Goal: Information Seeking & Learning: Find specific fact

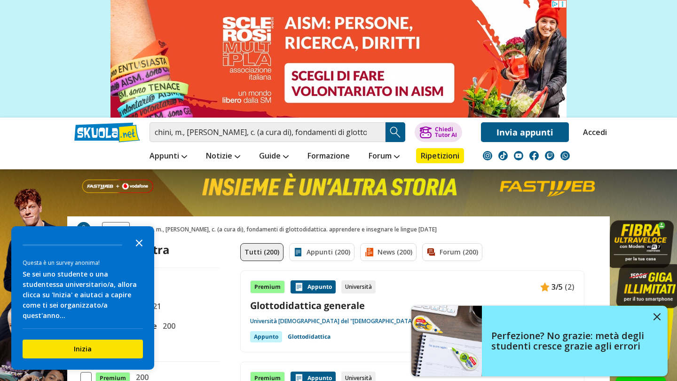
click at [143, 250] on icon "Close the survey" at bounding box center [139, 242] width 19 height 19
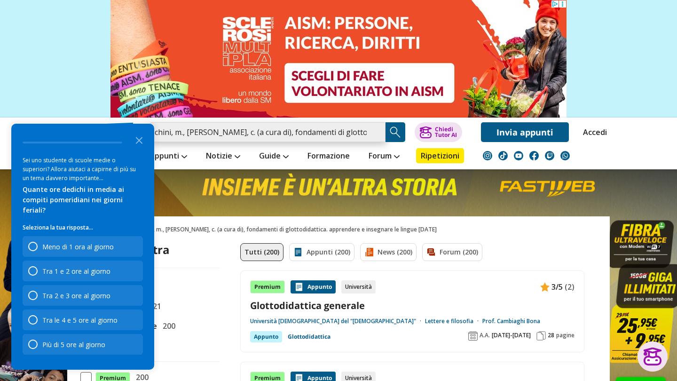
drag, startPoint x: 263, startPoint y: 135, endPoint x: 214, endPoint y: 130, distance: 49.7
click at [214, 130] on input "chini, m., [PERSON_NAME], c. (a cura di), fondamenti di glottodidattica. appren…" at bounding box center [268, 132] width 236 height 20
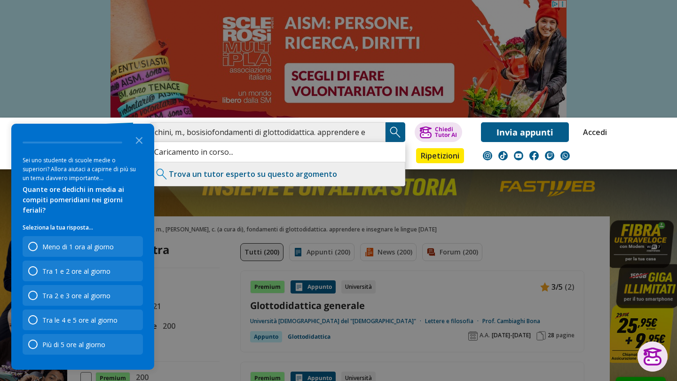
click at [186, 131] on input "chini, m., bosisiofondamenti di glottodidattica. apprendere e insegnare le ling…" at bounding box center [268, 132] width 236 height 20
click at [199, 133] on input "chini bosisiofondamenti di glottodidattica. apprendere e insegnare le lingue [D…" at bounding box center [268, 132] width 236 height 20
type input "[PERSON_NAME] fondamenti di glottodidattica. apprendere e insegnare le lingue […"
click at [400, 129] on img "Search Button" at bounding box center [396, 132] width 14 height 14
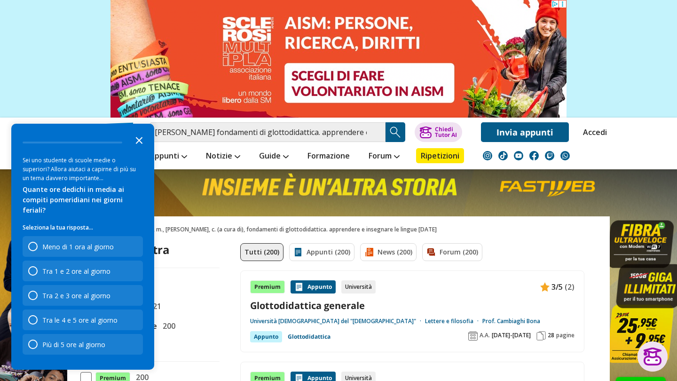
click at [141, 149] on icon "Close the survey" at bounding box center [139, 139] width 19 height 19
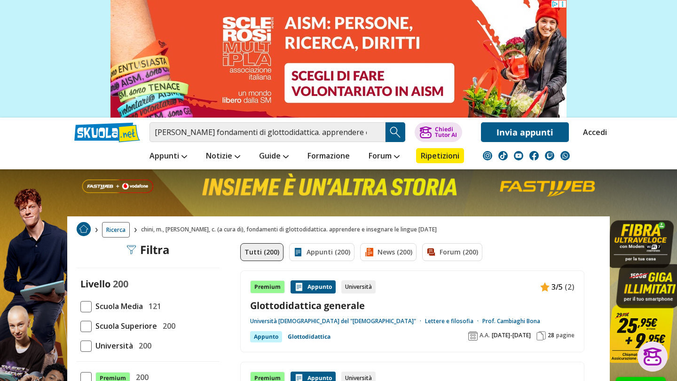
click at [398, 135] on img "Search Button" at bounding box center [396, 132] width 14 height 14
